Goal: Information Seeking & Learning: Find specific fact

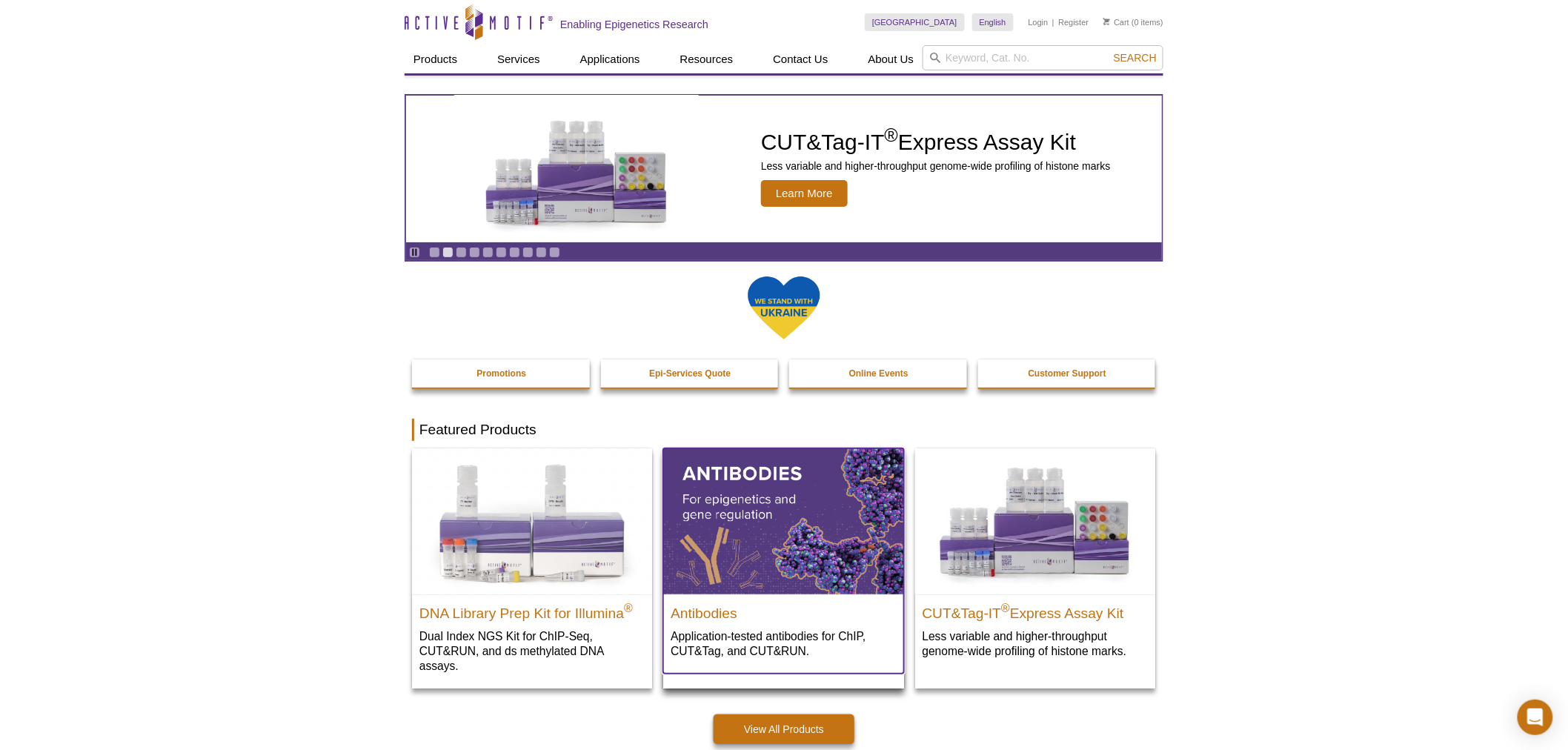
click at [802, 552] on img at bounding box center [782, 521] width 240 height 145
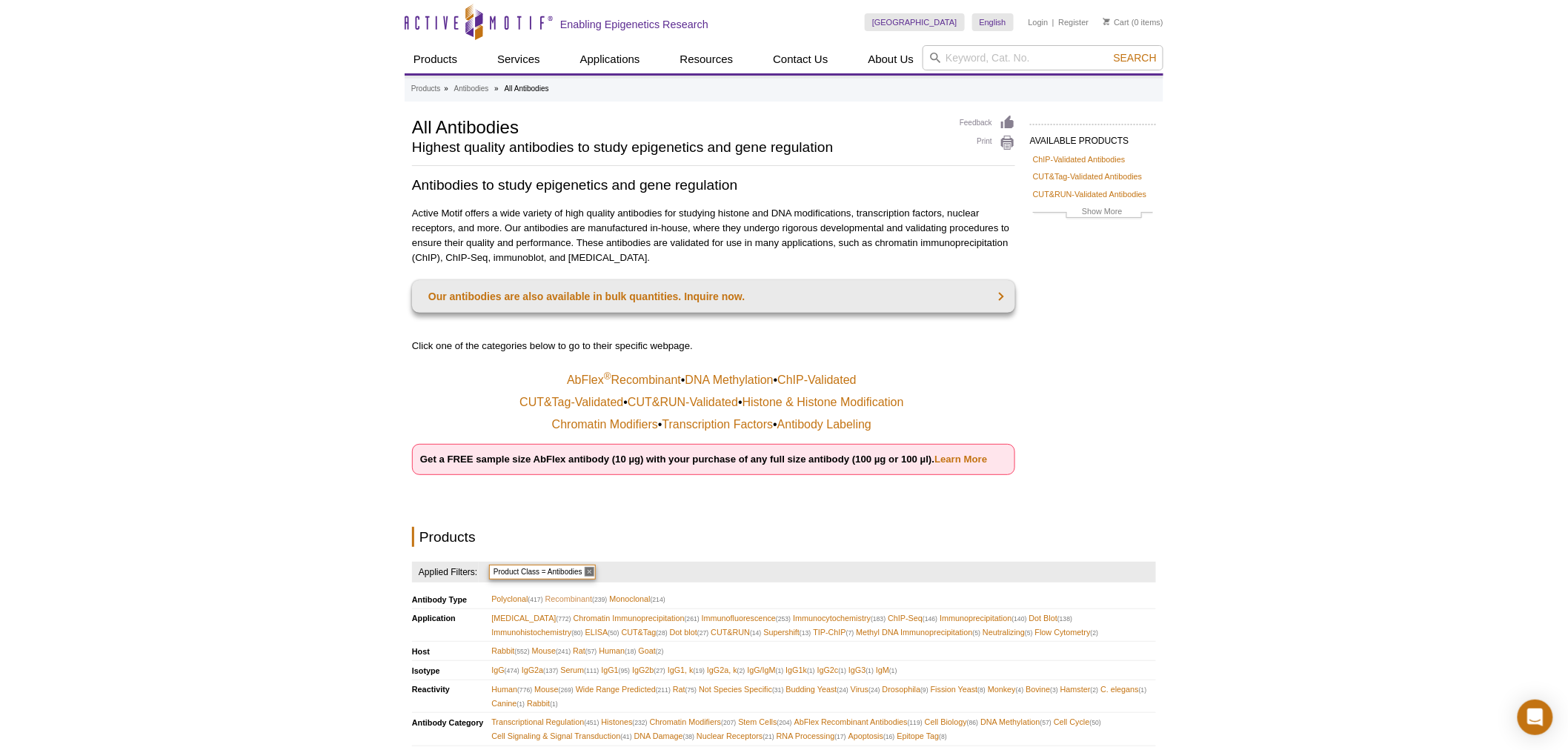
click at [570, 593] on span "Recombinant (239)" at bounding box center [576, 599] width 63 height 14
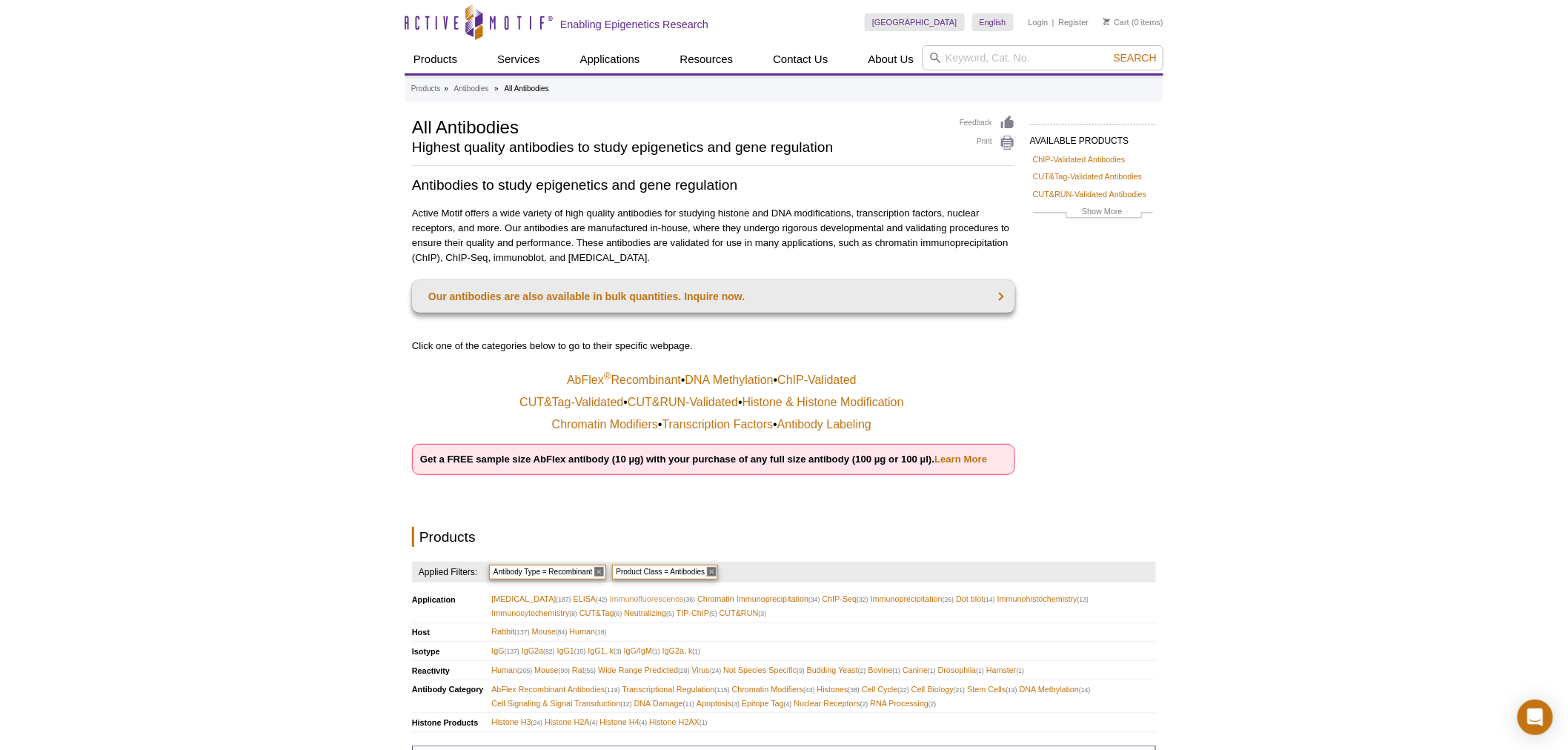
click at [613, 593] on span "Immunofluorescence (36)" at bounding box center [652, 599] width 86 height 14
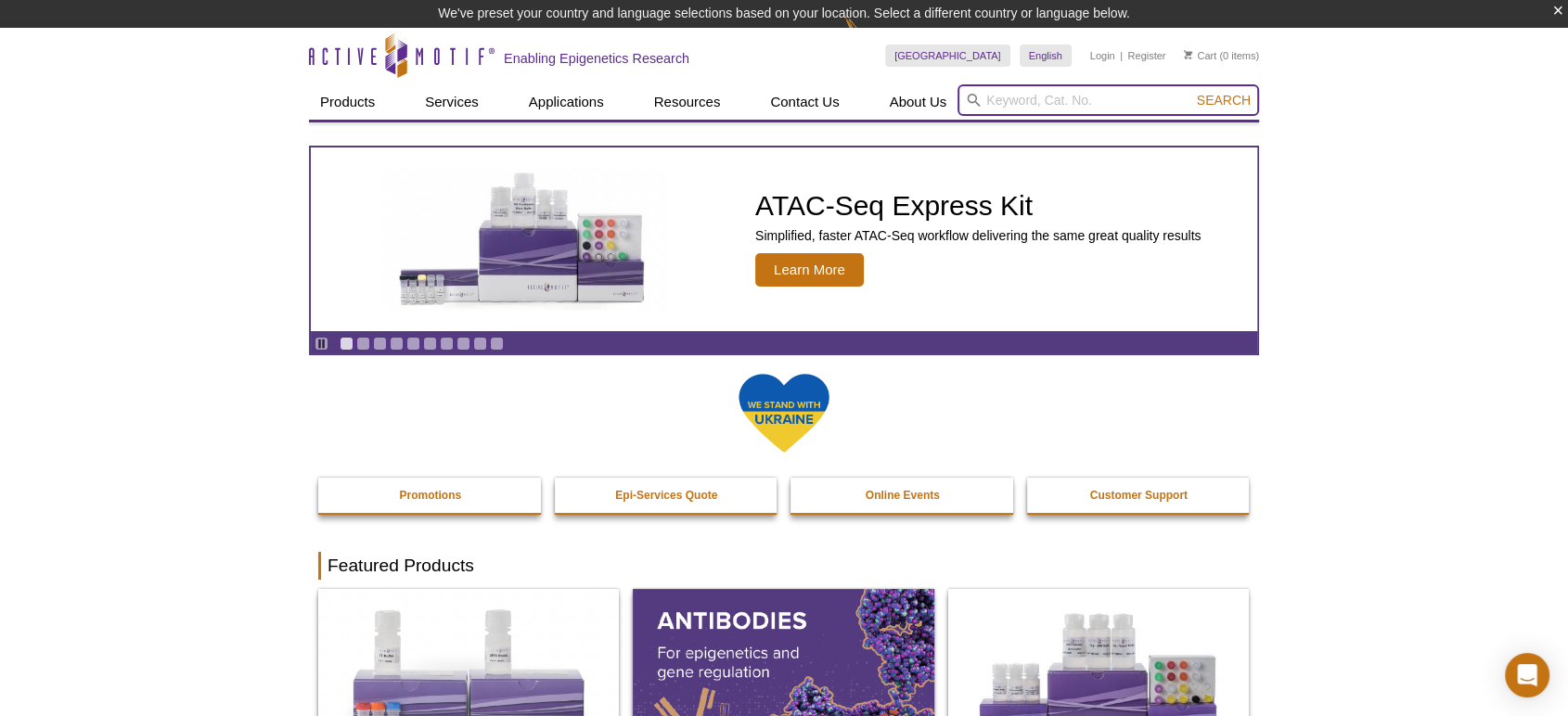
click at [1053, 100] on input "search" at bounding box center [1108, 100] width 301 height 32
type input "91147"
click at [1191, 92] on button "Search" at bounding box center [1223, 100] width 65 height 16
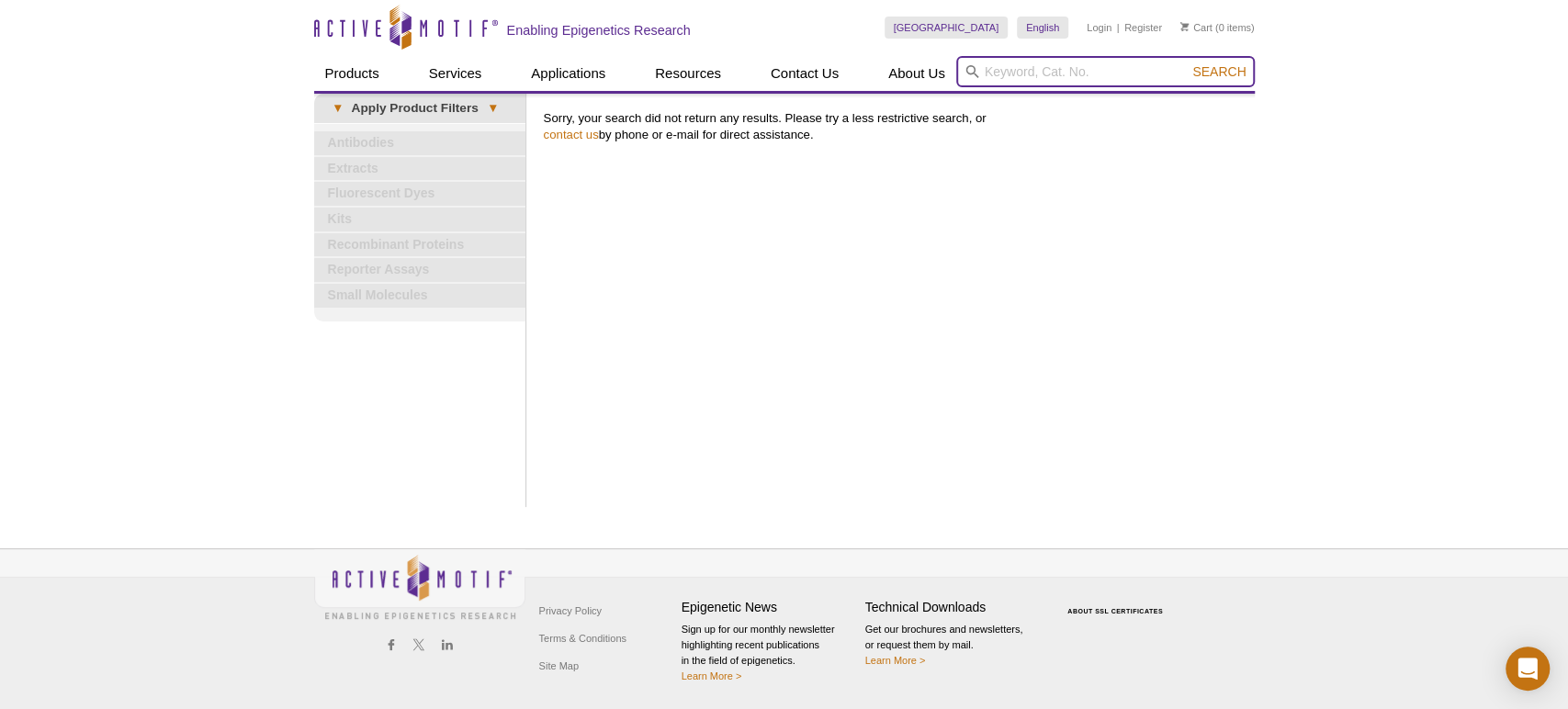
click at [1057, 63] on input "search" at bounding box center [1106, 72] width 298 height 32
type input "p300"
click at [1187, 63] on button "Search" at bounding box center [1219, 71] width 64 height 16
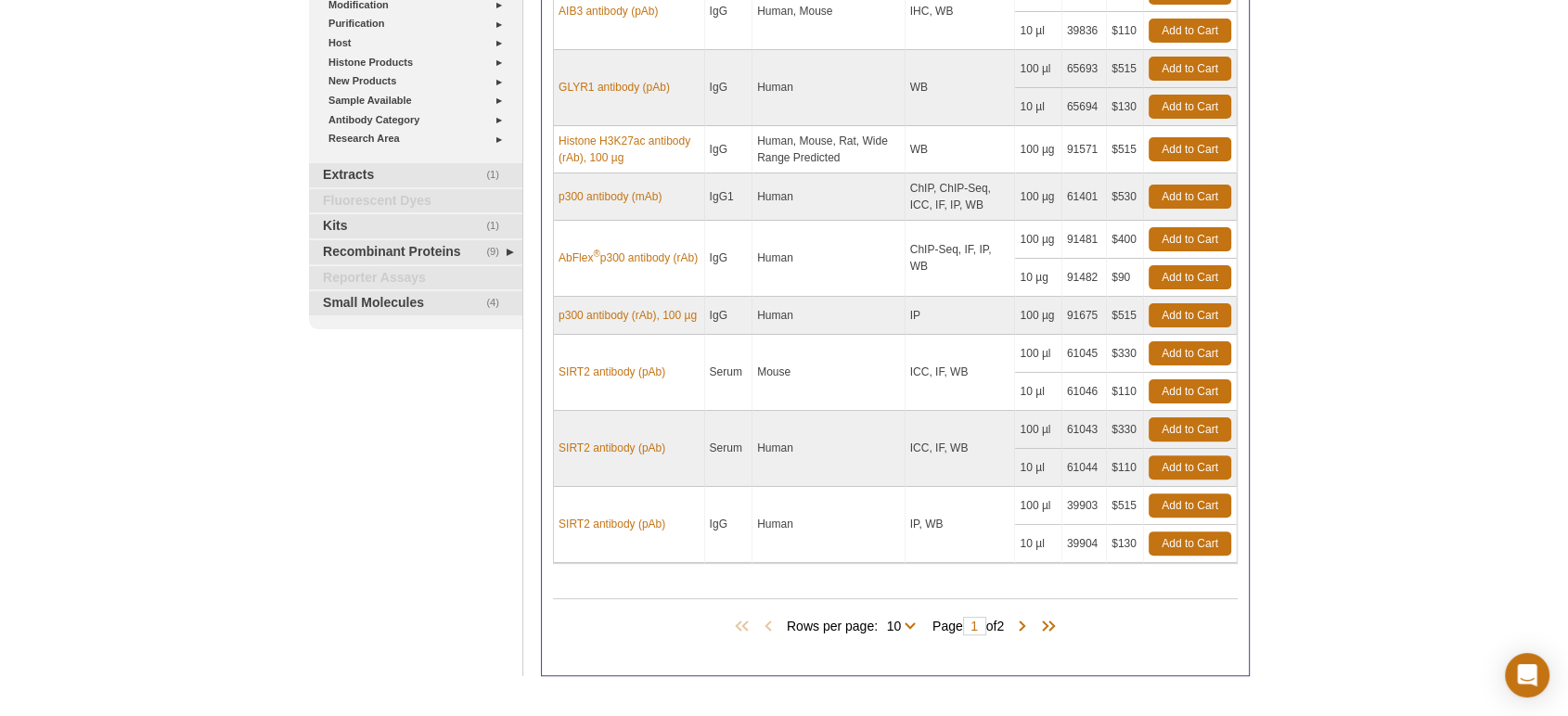
scroll to position [412, 0]
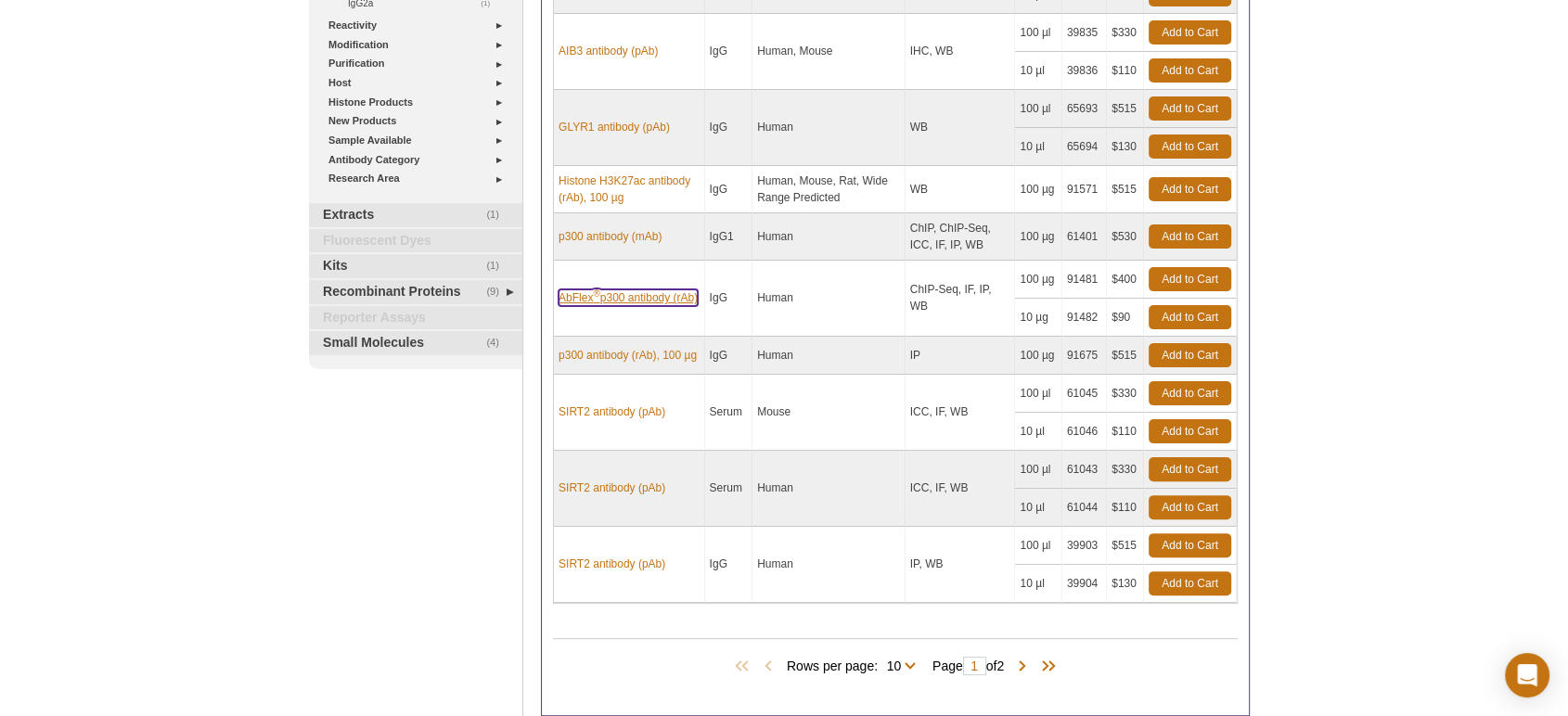
click at [617, 290] on link "AbFlex ® p300 antibody (rAb)" at bounding box center [628, 298] width 139 height 16
